Goal: Transaction & Acquisition: Purchase product/service

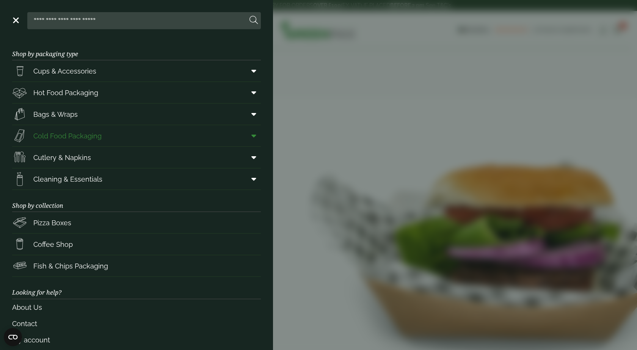
click at [53, 135] on span "Cold Food Packaging" at bounding box center [67, 136] width 68 height 10
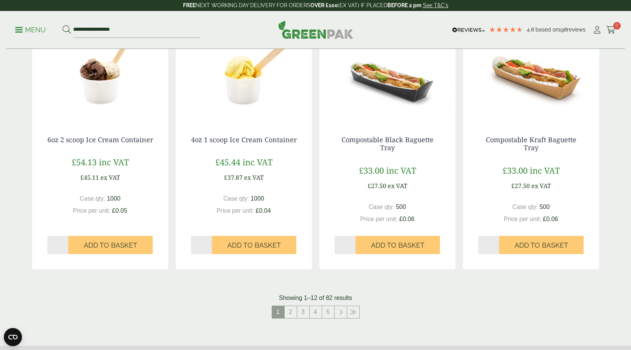
scroll to position [773, 0]
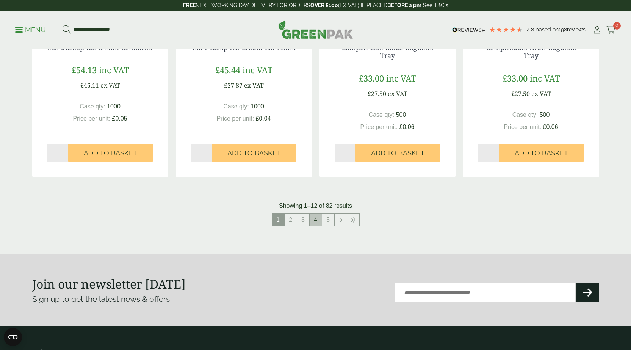
click at [313, 222] on link "4" at bounding box center [316, 220] width 12 height 12
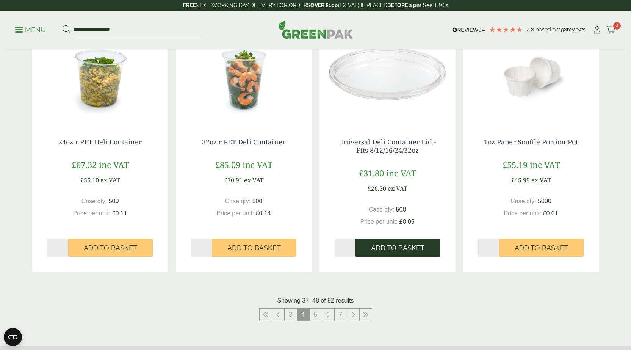
scroll to position [848, 0]
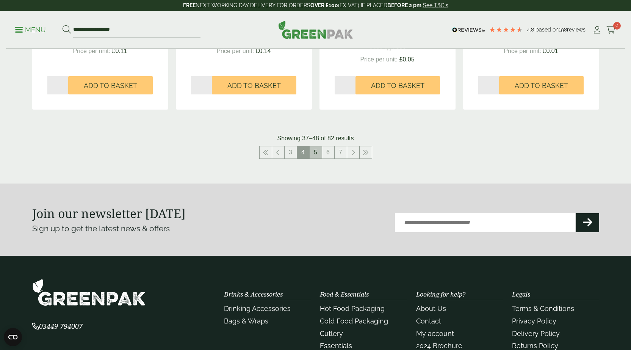
click at [317, 156] on link "5" at bounding box center [316, 152] width 12 height 12
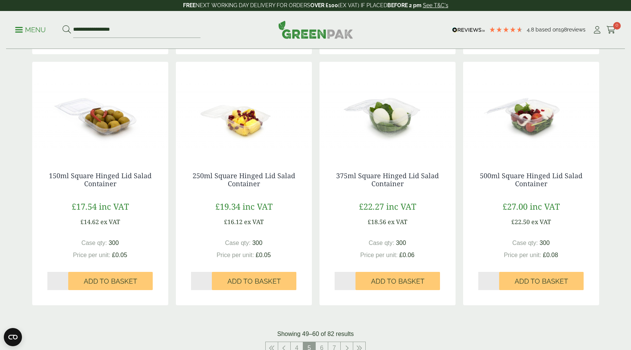
scroll to position [682, 0]
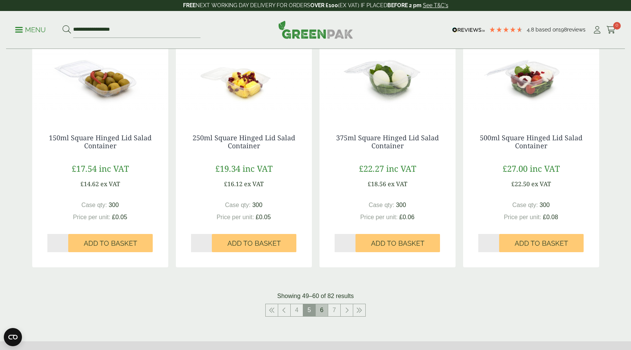
click at [320, 311] on link "6" at bounding box center [322, 310] width 12 height 12
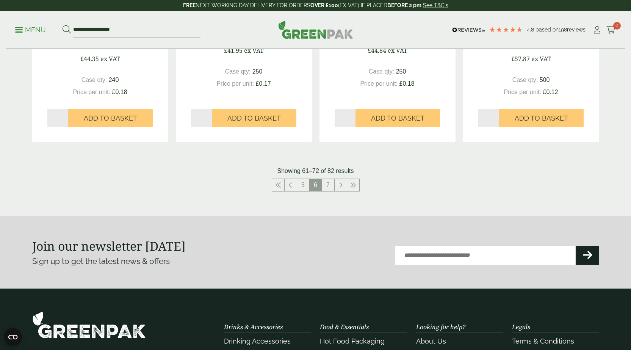
scroll to position [796, 0]
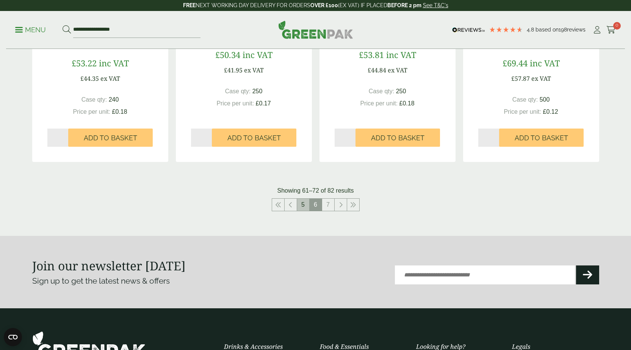
click at [302, 204] on link "5" at bounding box center [303, 205] width 12 height 12
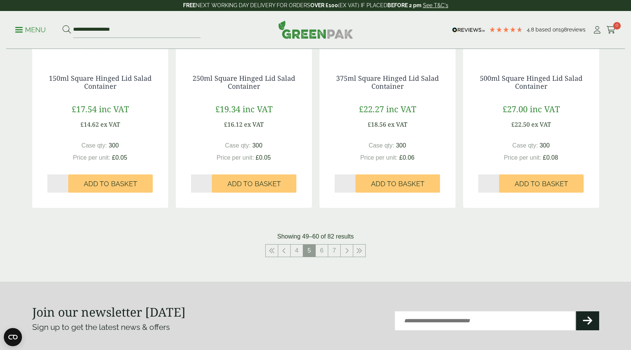
scroll to position [720, 0]
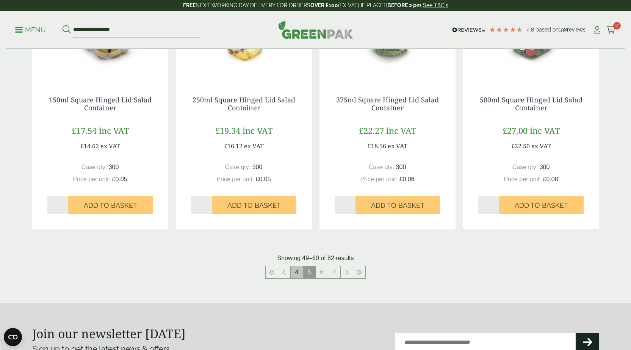
click at [297, 270] on link "4" at bounding box center [297, 272] width 12 height 12
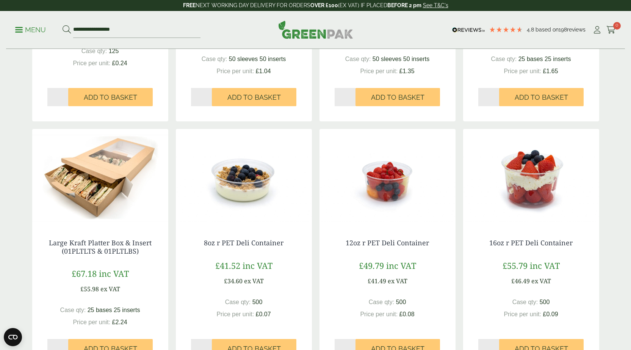
scroll to position [417, 0]
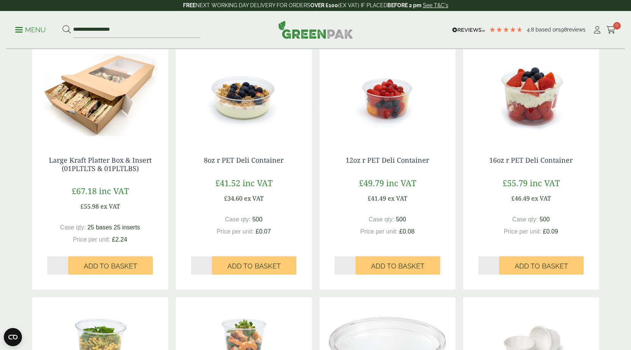
type input "*"
click at [210, 264] on input "*" at bounding box center [201, 265] width 21 height 18
click at [237, 266] on span "Add to Basket" at bounding box center [253, 266] width 53 height 8
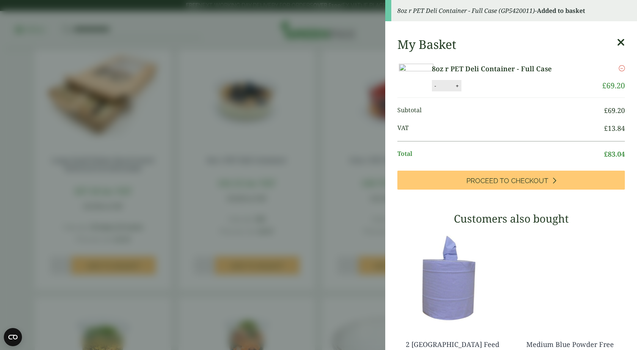
click at [359, 207] on aside "8oz r PET Deli Container - Full Case (GP5420011) - Added to basket My Basket 8o…" at bounding box center [318, 175] width 637 height 350
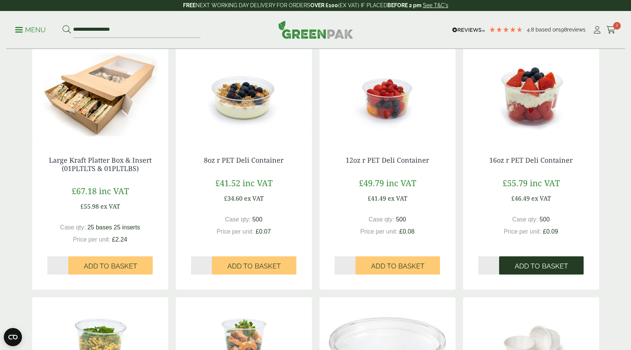
click at [535, 266] on span "Add to Basket" at bounding box center [541, 266] width 53 height 8
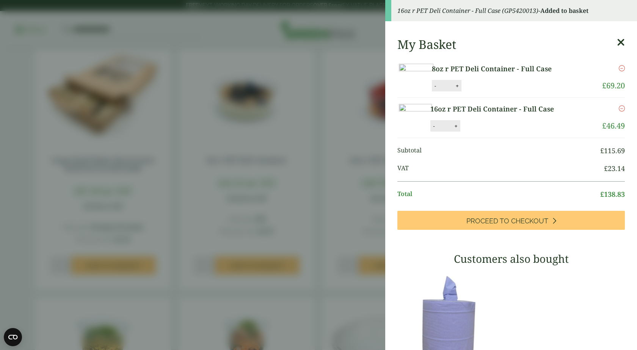
click at [367, 103] on aside "16oz r PET Deli Container - Full Case (GP5420013) - Added to basket My Basket 8…" at bounding box center [318, 175] width 637 height 350
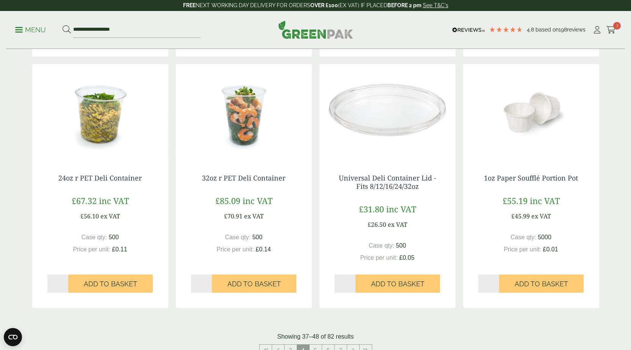
scroll to position [682, 0]
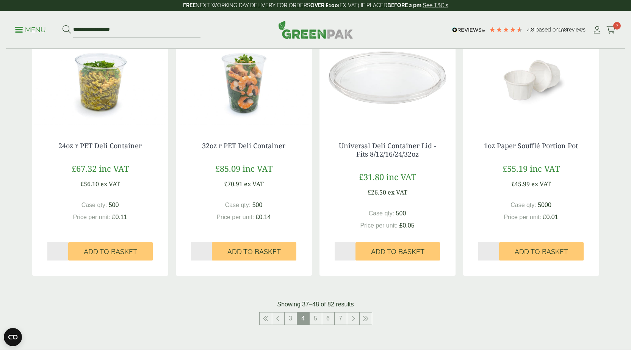
click at [352, 249] on input "*" at bounding box center [345, 251] width 21 height 18
click at [352, 247] on input "*" at bounding box center [345, 251] width 21 height 18
type input "*"
click at [351, 250] on input "*" at bounding box center [345, 251] width 21 height 18
click at [384, 252] on span "Add to Basket" at bounding box center [397, 252] width 53 height 8
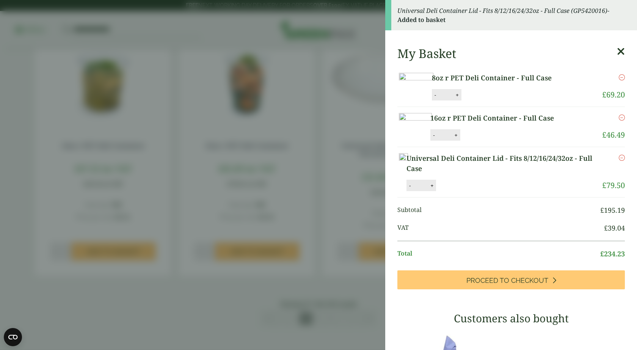
click at [617, 50] on icon at bounding box center [621, 51] width 8 height 11
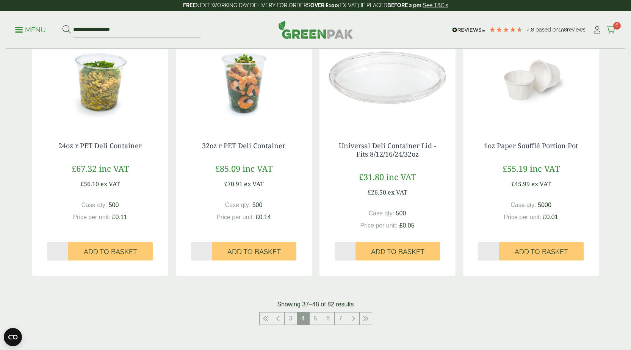
click at [613, 28] on icon at bounding box center [611, 30] width 9 height 8
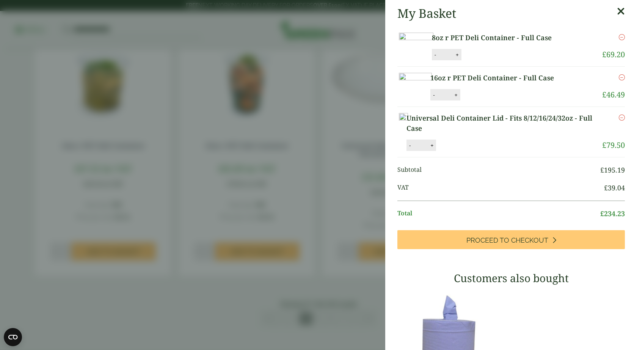
click at [617, 12] on icon at bounding box center [621, 11] width 8 height 11
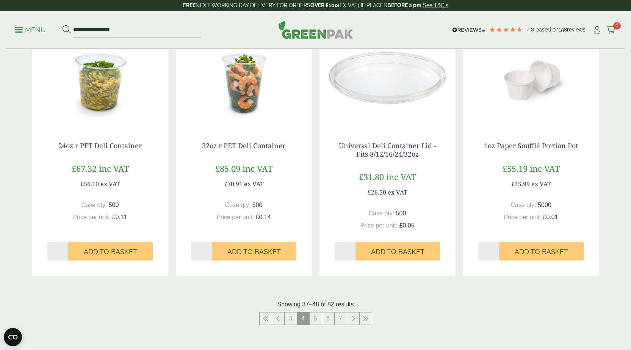
scroll to position [720, 0]
